Goal: Check status: Check status

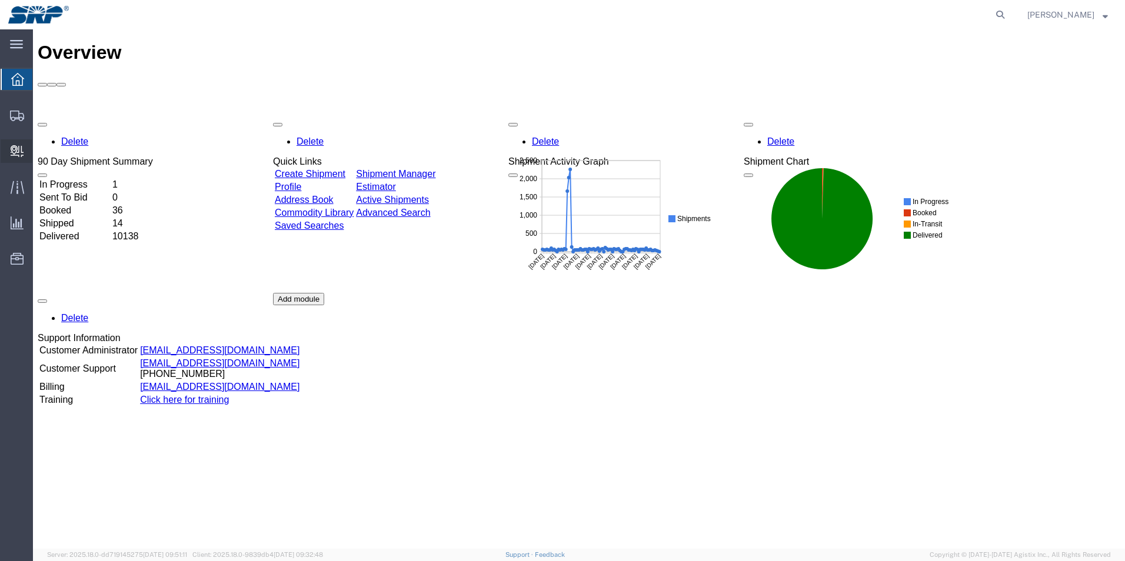
click at [21, 152] on icon at bounding box center [17, 151] width 13 height 12
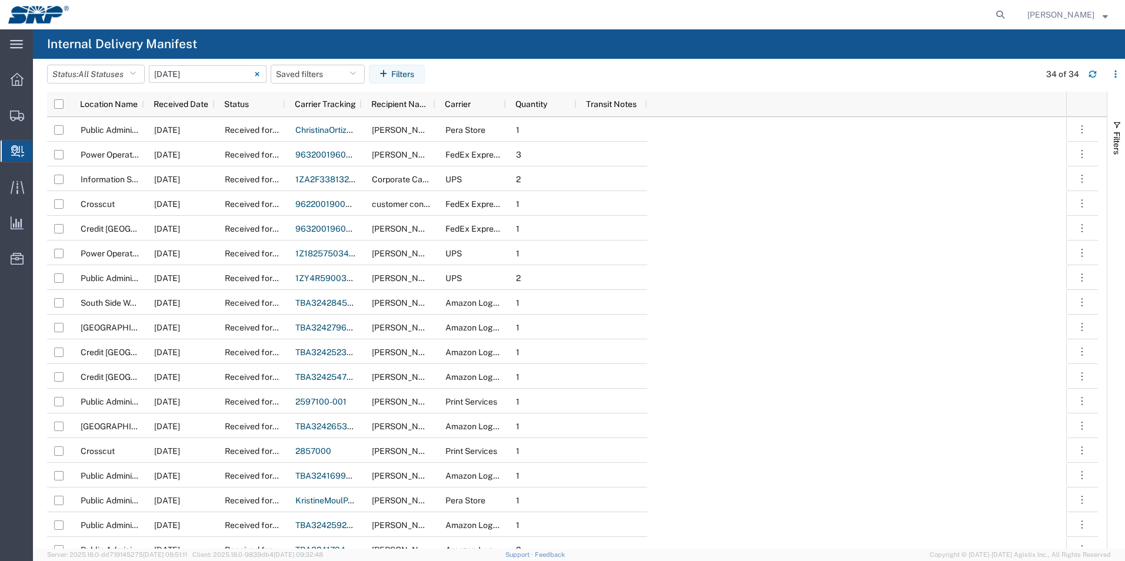
click at [227, 71] on input "[DATE] - [DATE]" at bounding box center [208, 74] width 118 height 18
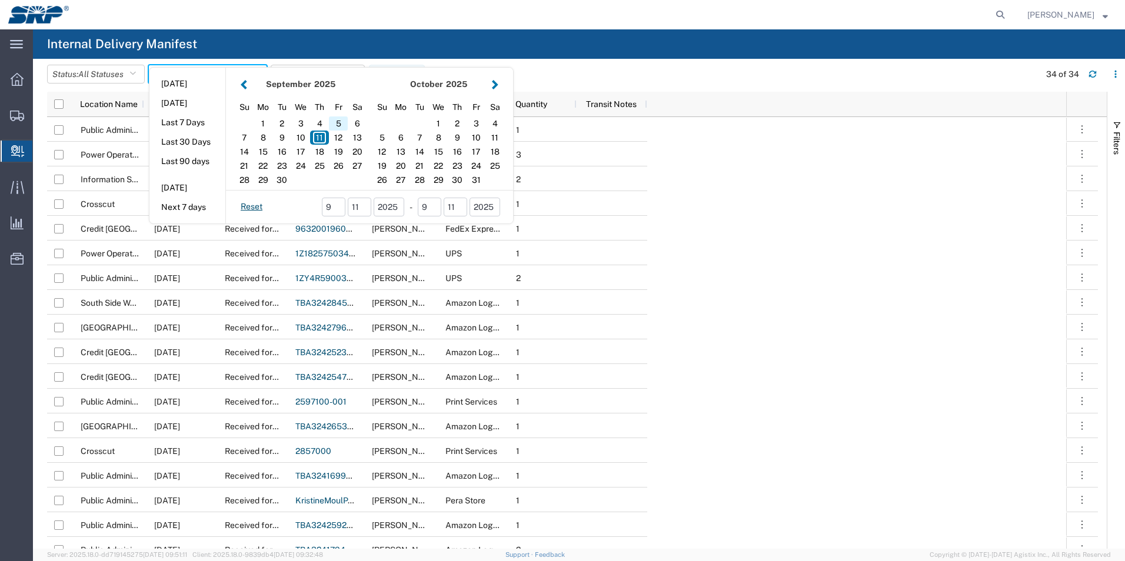
click at [341, 126] on div "5" at bounding box center [338, 124] width 19 height 14
type input "[DATE]"
type input "[DATE] - [DATE]"
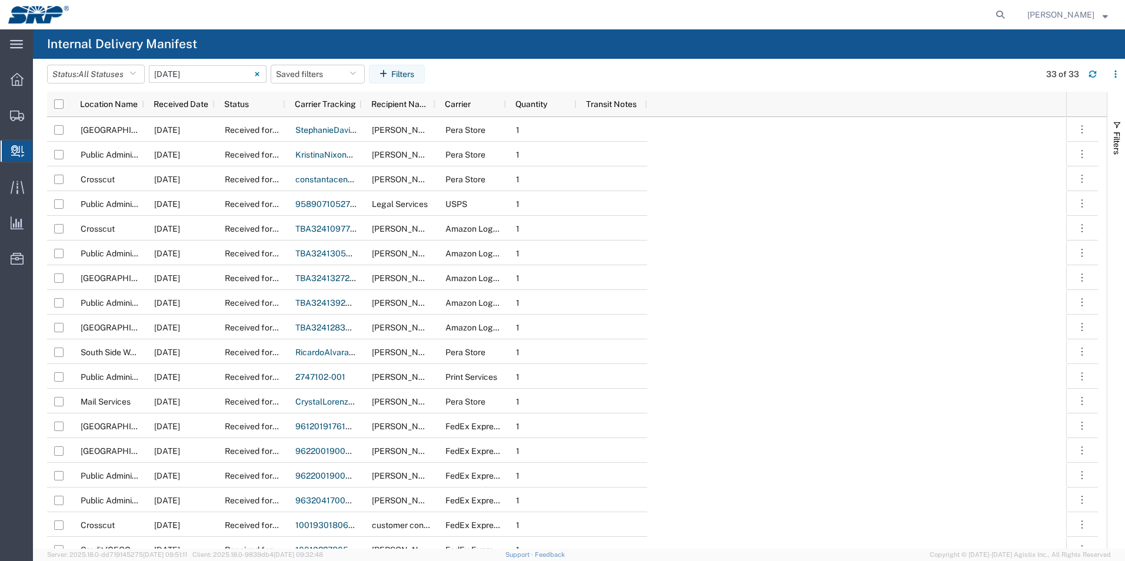
click at [220, 76] on input "[DATE] - [DATE]" at bounding box center [208, 74] width 118 height 18
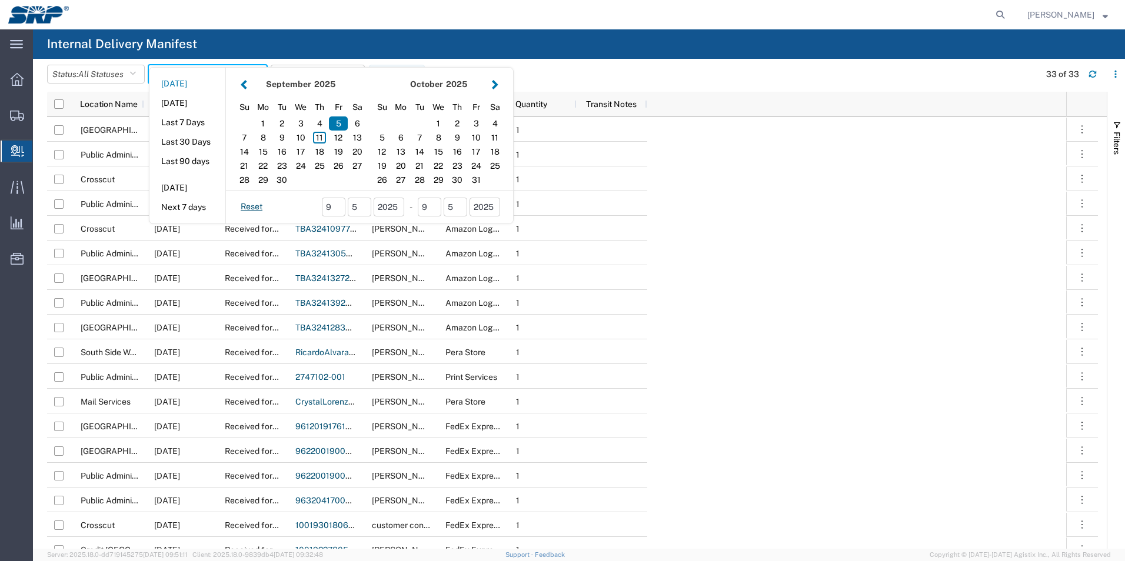
click at [221, 77] on button "[DATE]" at bounding box center [187, 84] width 76 height 18
type input "[DATE]"
type input "[DATE] - [DATE]"
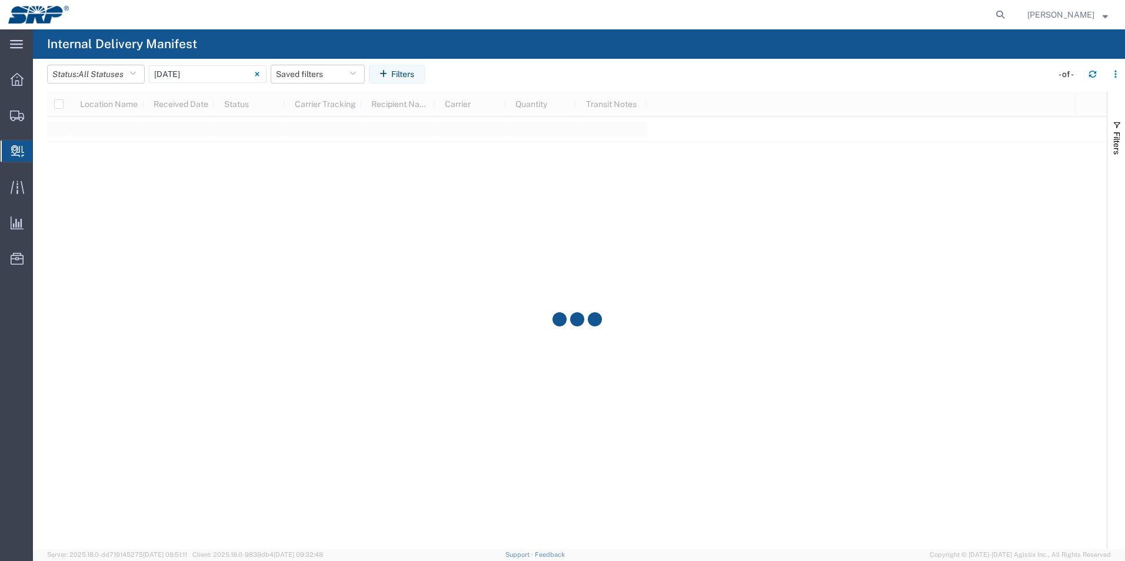
click at [220, 77] on input "[DATE] - [DATE]" at bounding box center [208, 74] width 118 height 18
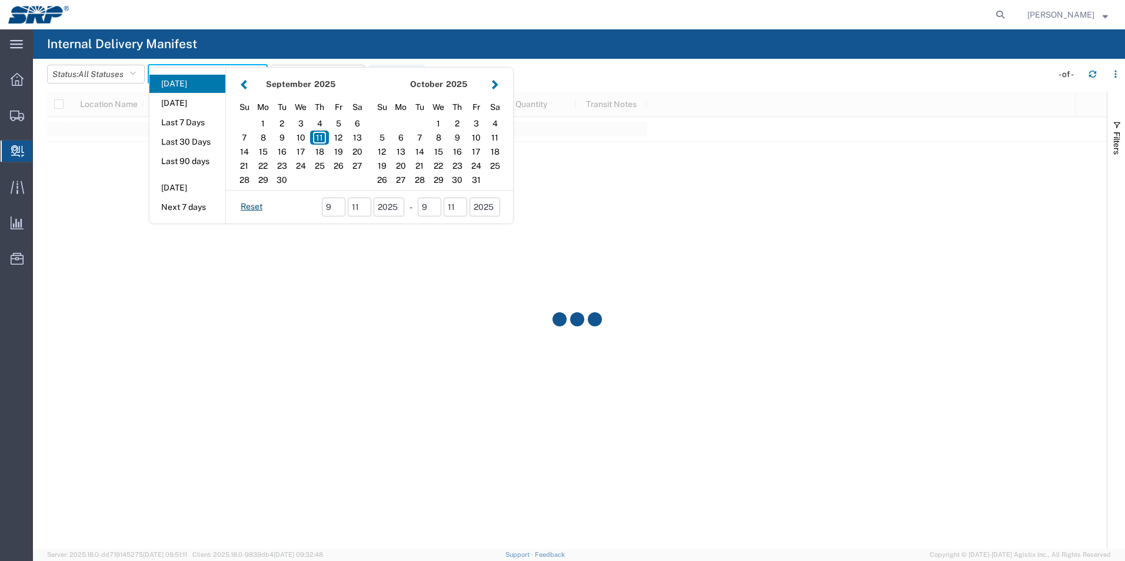
click at [220, 76] on button "[DATE]" at bounding box center [187, 84] width 76 height 18
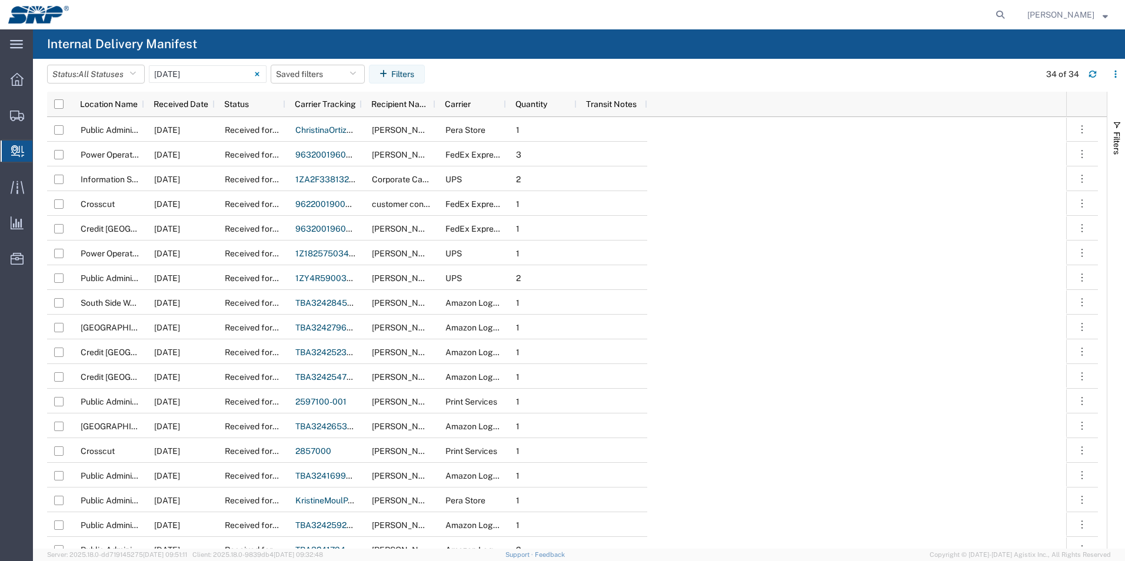
click at [220, 76] on input "[DATE] - [DATE]" at bounding box center [208, 74] width 118 height 18
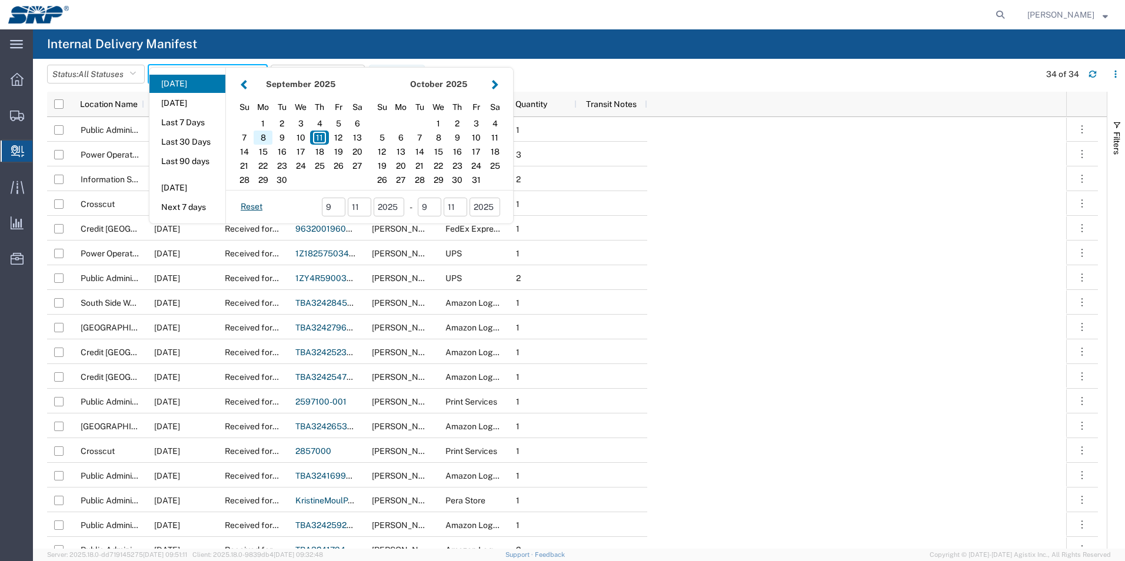
click at [267, 137] on div "8" at bounding box center [263, 138] width 19 height 14
type input "[DATE]"
type input "[DATE] - [DATE]"
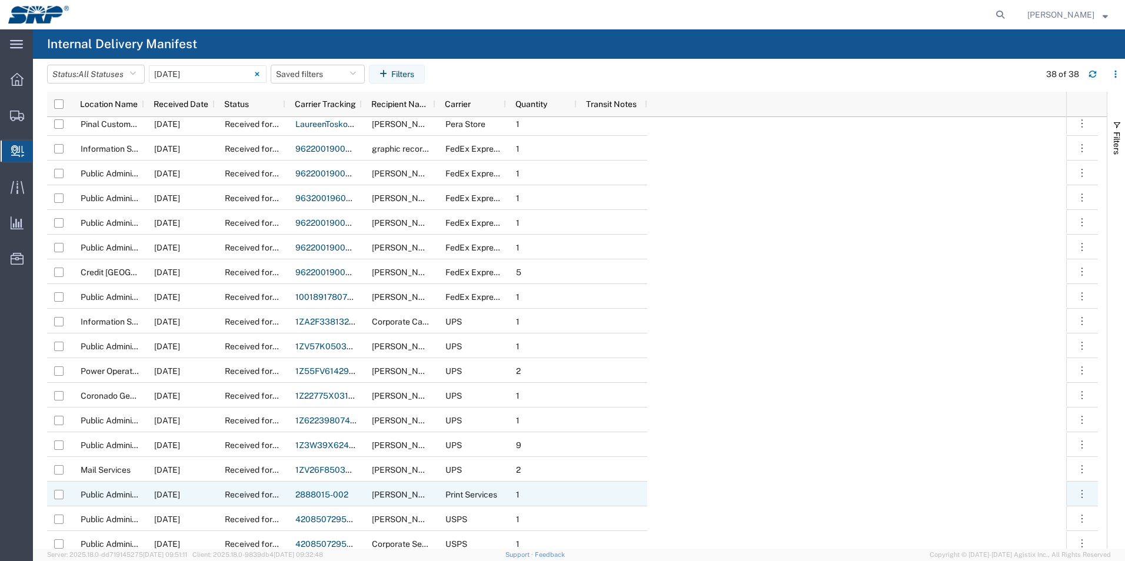
scroll to position [471, 0]
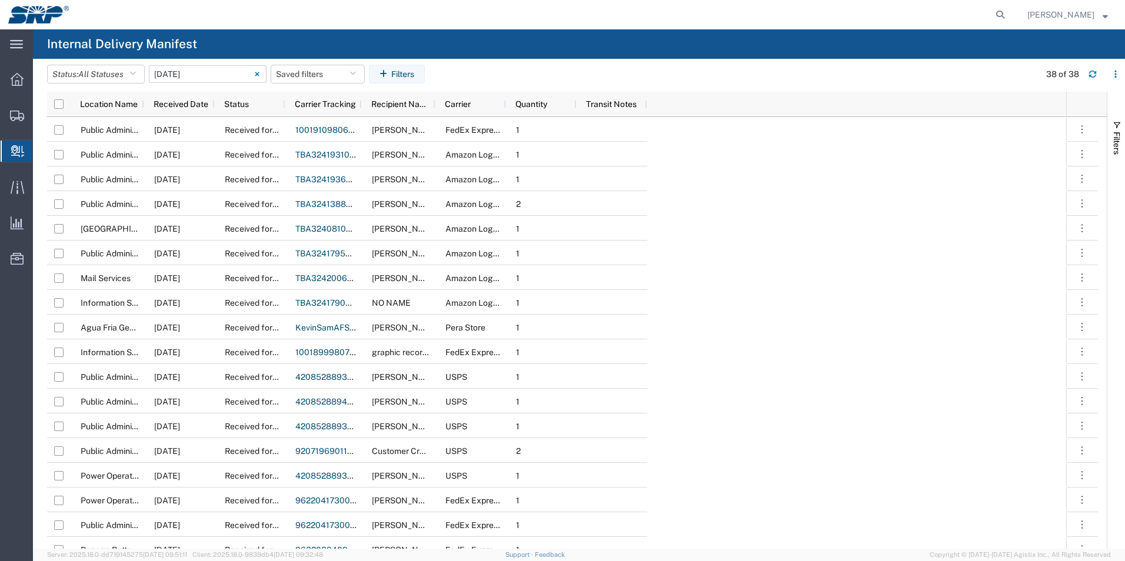
click at [230, 77] on input "[DATE] - [DATE]" at bounding box center [208, 74] width 118 height 18
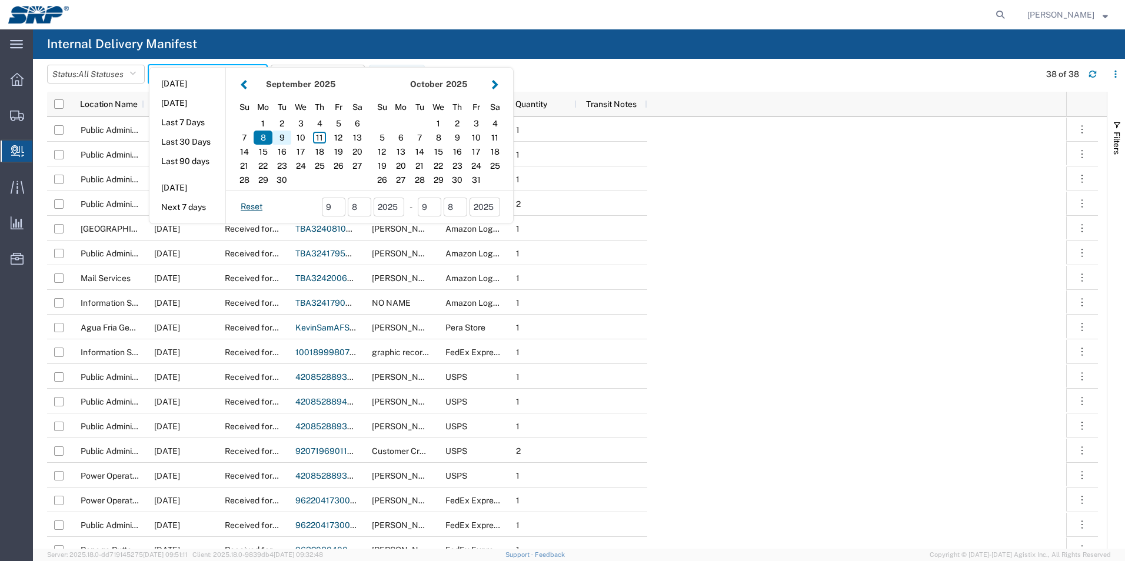
click at [287, 137] on div "9" at bounding box center [281, 138] width 19 height 14
type input "[DATE]"
type input "[DATE] - [DATE]"
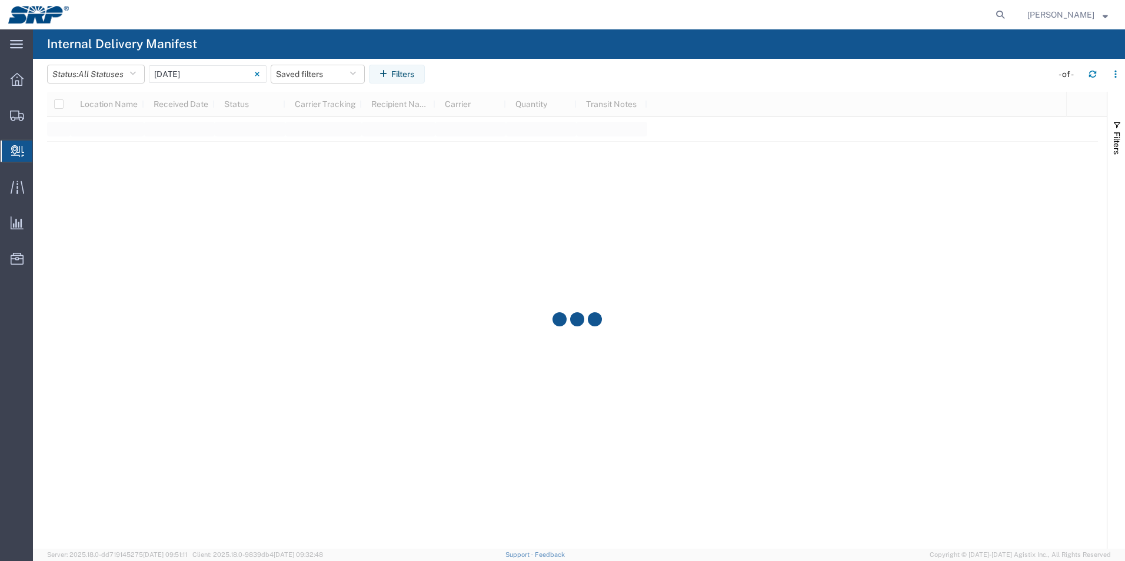
click at [287, 137] on div at bounding box center [577, 320] width 1060 height 457
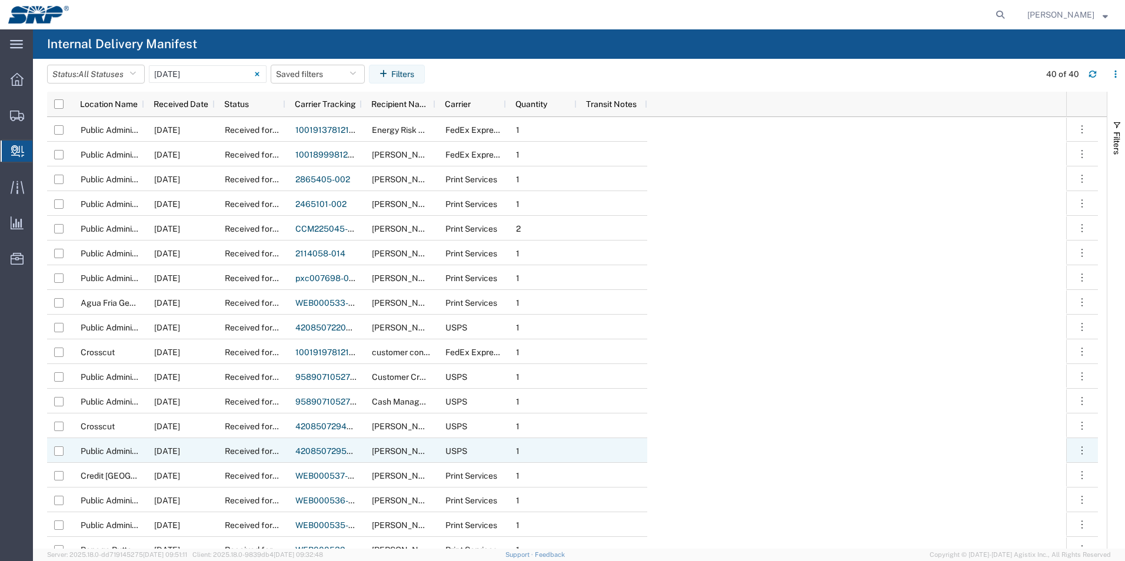
scroll to position [557, 0]
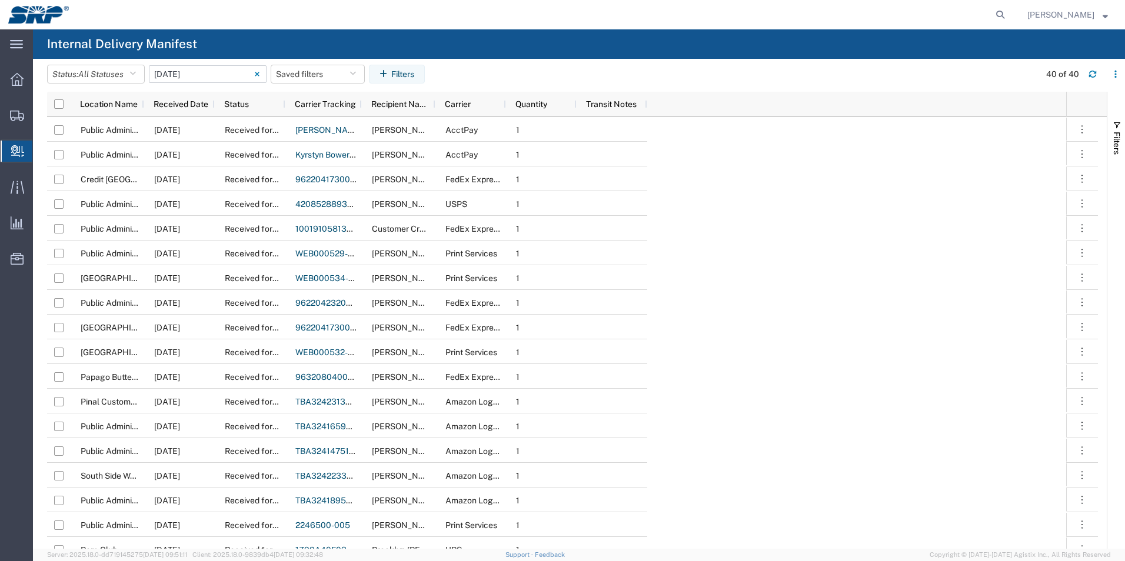
click at [240, 77] on input "[DATE] - [DATE]" at bounding box center [208, 74] width 118 height 18
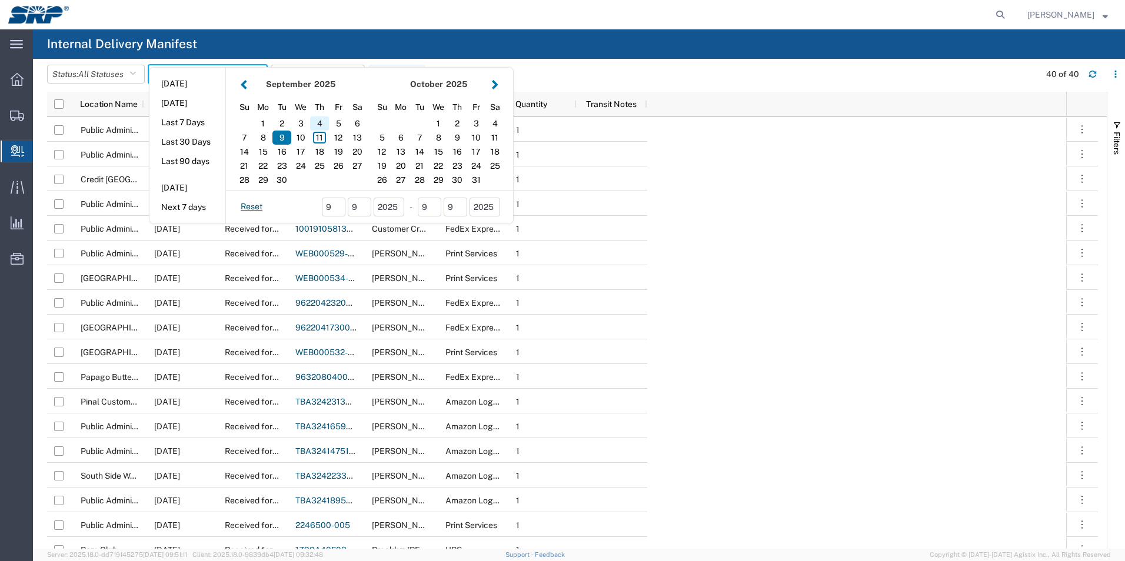
click at [324, 121] on div "4" at bounding box center [319, 124] width 19 height 14
type input "[DATE]"
type input "[DATE] - [DATE]"
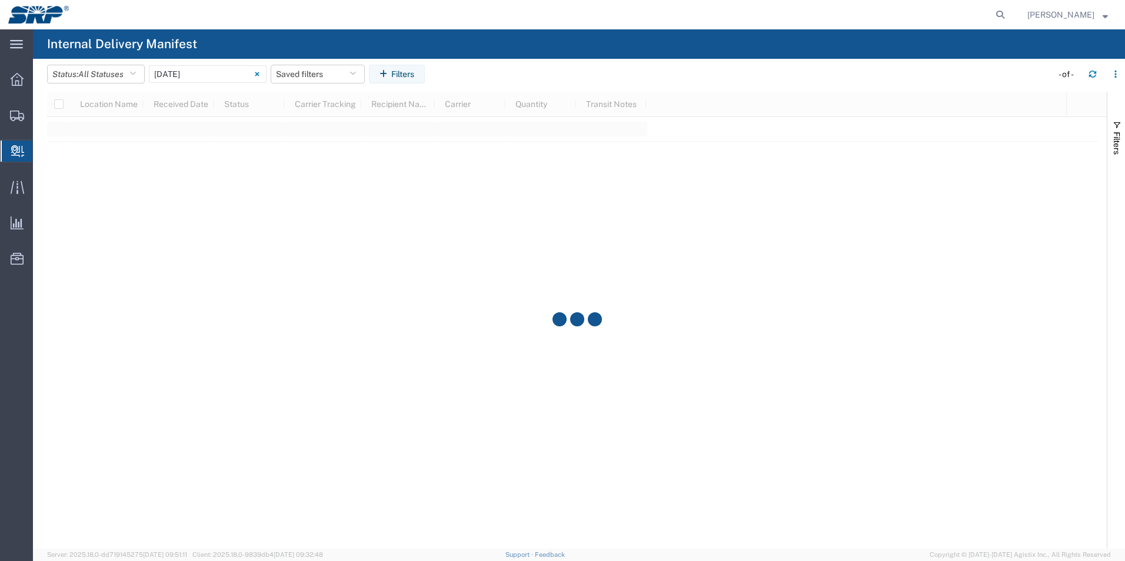
click at [324, 121] on div at bounding box center [577, 320] width 1060 height 457
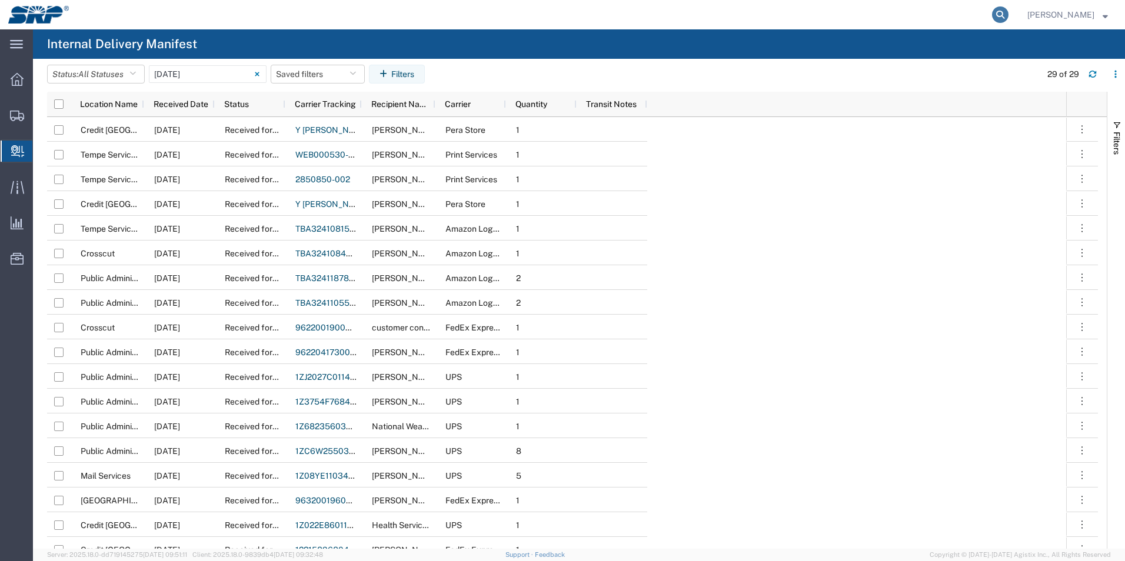
click at [1009, 8] on icon at bounding box center [1000, 14] width 16 height 16
type input "1zef87750390325013"
click at [1003, 15] on icon at bounding box center [1000, 14] width 16 height 16
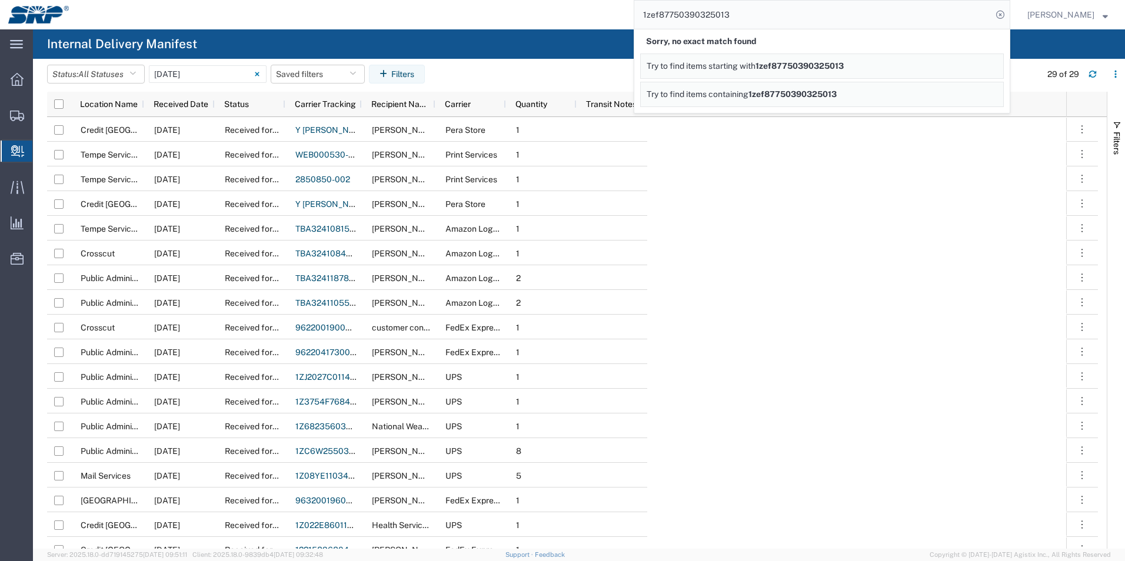
click at [809, 66] on span "1zef87750390325013" at bounding box center [800, 65] width 88 height 9
click at [792, 90] on span "1zef87750390325013" at bounding box center [793, 93] width 88 height 9
click at [634, 22] on div "1zef87750390325013 Sorry, no partial match found Try to find items starting wit…" at bounding box center [543, 14] width 933 height 29
